Goal: Navigation & Orientation: Find specific page/section

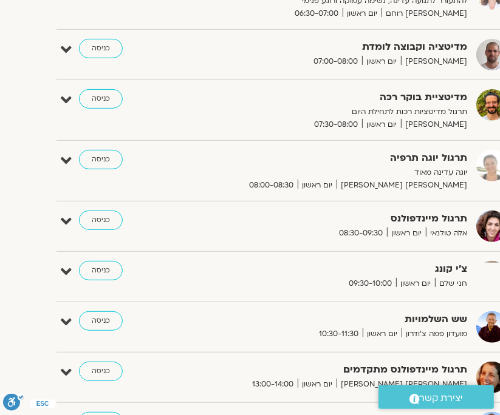
scroll to position [1020, -32]
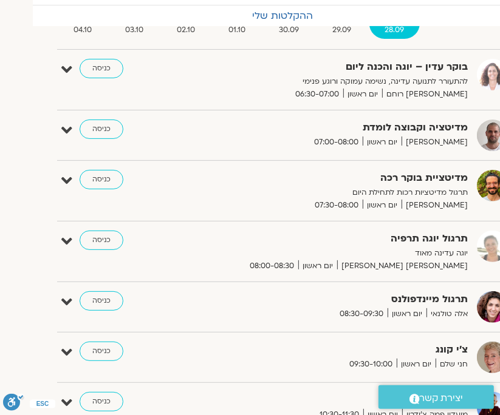
scroll to position [69, -32]
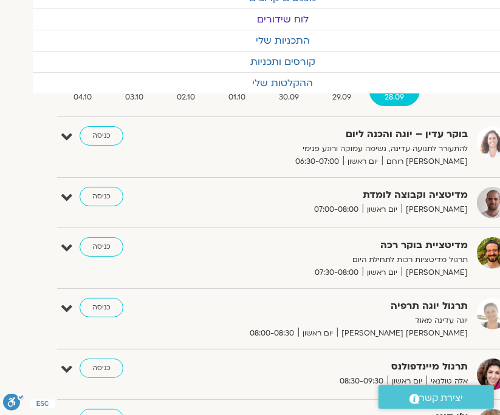
click at [104, 135] on link "כניסה" at bounding box center [102, 135] width 44 height 19
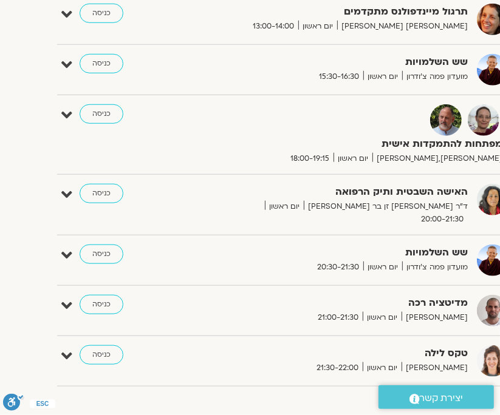
scroll to position [605, -32]
